Goal: Task Accomplishment & Management: Complete application form

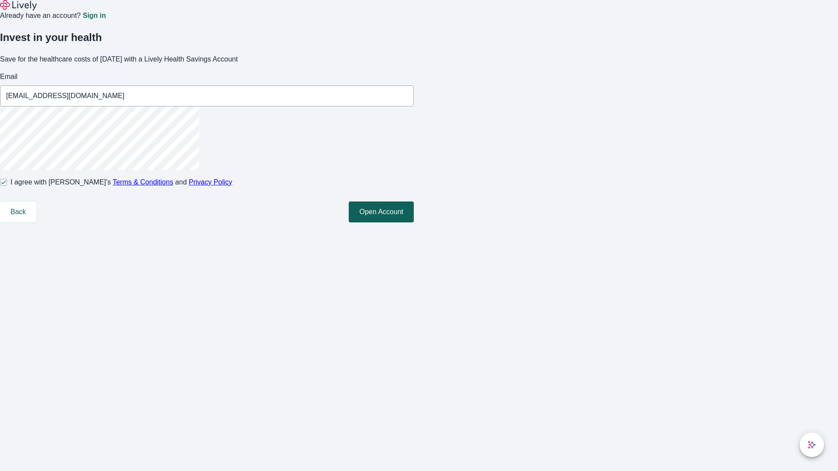
click at [414, 223] on button "Open Account" at bounding box center [381, 212] width 65 height 21
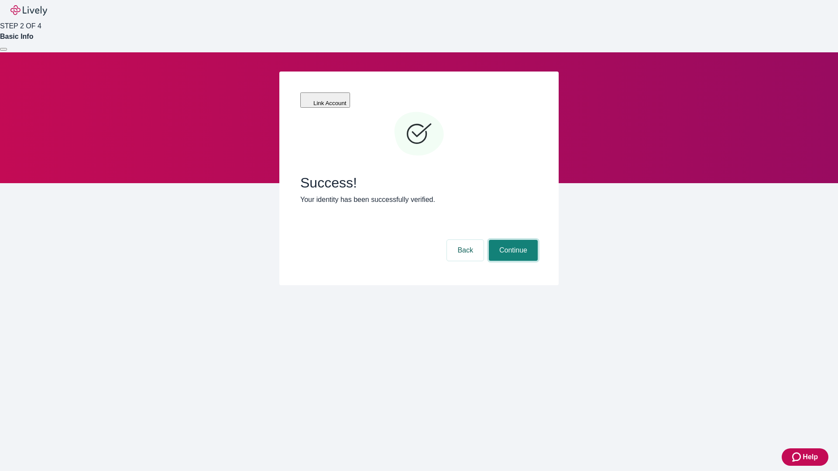
click at [512, 240] on button "Continue" at bounding box center [513, 250] width 49 height 21
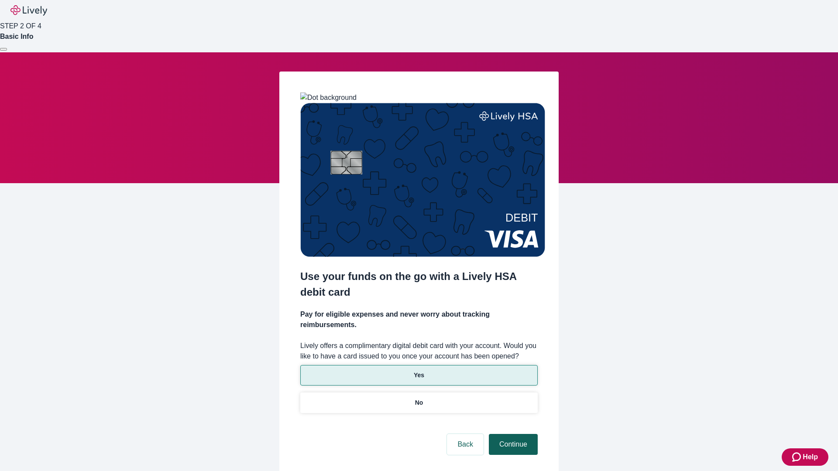
click at [419, 371] on p "Yes" at bounding box center [419, 375] width 10 height 9
click at [512, 434] on button "Continue" at bounding box center [513, 444] width 49 height 21
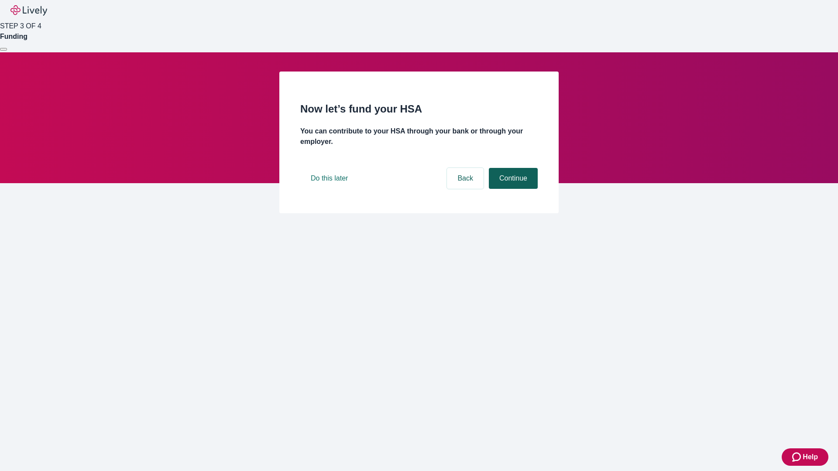
click at [512, 189] on button "Continue" at bounding box center [513, 178] width 49 height 21
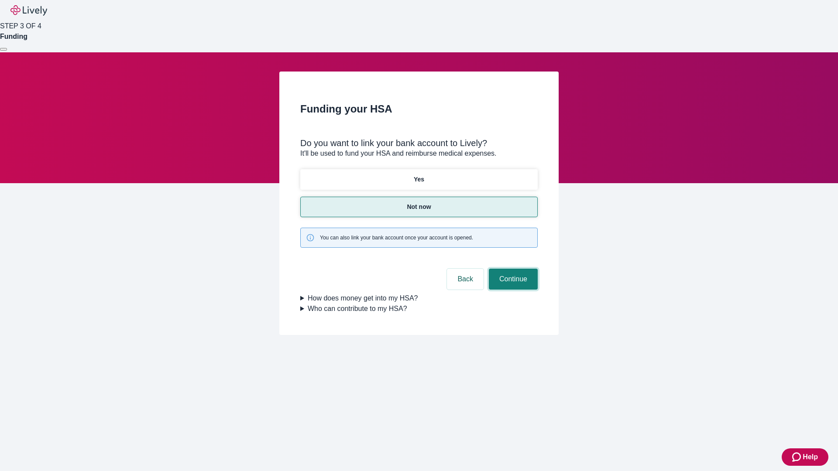
click at [512, 269] on button "Continue" at bounding box center [513, 279] width 49 height 21
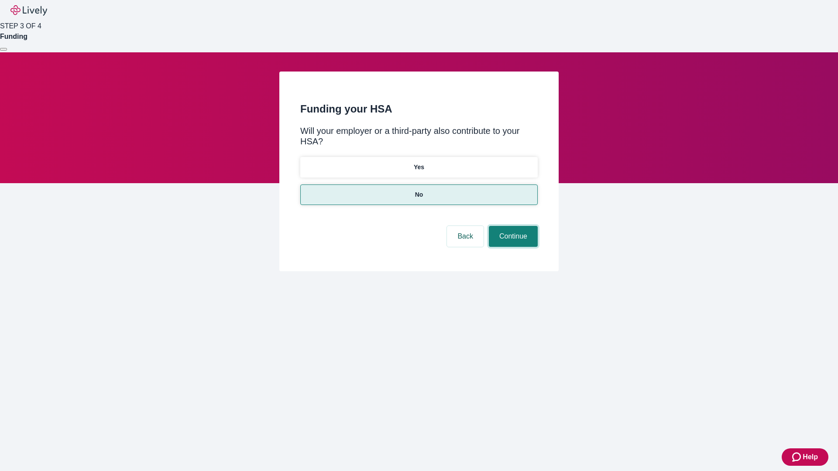
click at [512, 226] on button "Continue" at bounding box center [513, 236] width 49 height 21
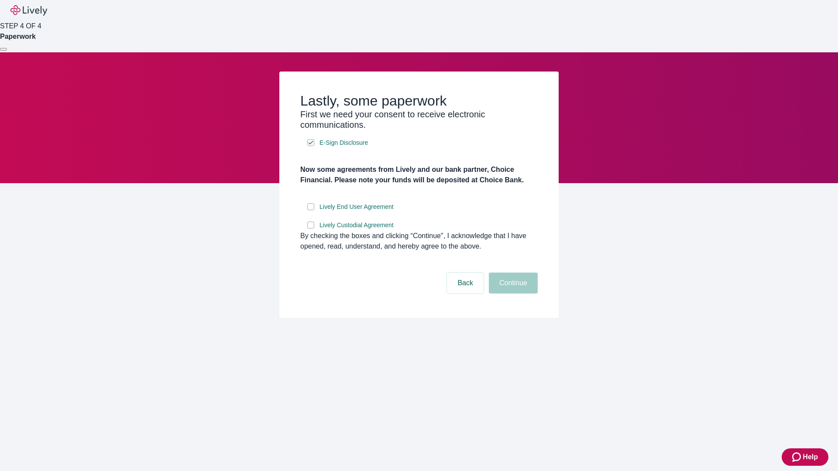
click at [311, 210] on input "Lively End User Agreement" at bounding box center [310, 206] width 7 height 7
checkbox input "true"
click at [311, 229] on input "Lively Custodial Agreement" at bounding box center [310, 225] width 7 height 7
checkbox input "true"
click at [512, 294] on button "Continue" at bounding box center [513, 283] width 49 height 21
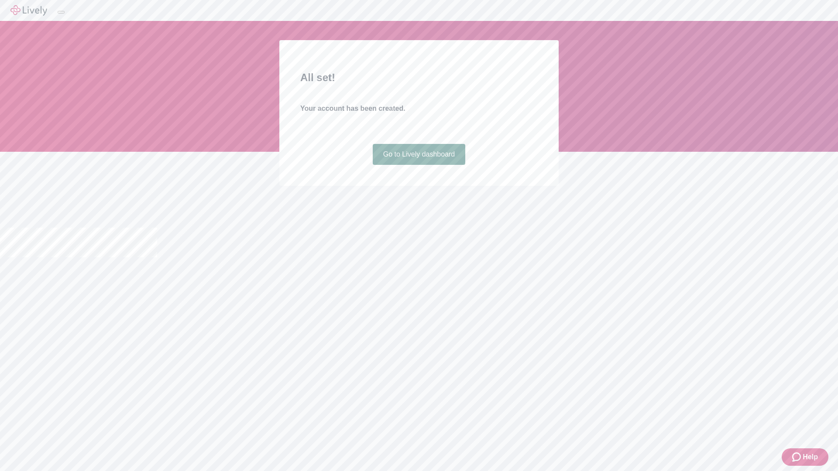
click at [419, 165] on link "Go to Lively dashboard" at bounding box center [419, 154] width 93 height 21
